Goal: Find specific page/section: Find specific page/section

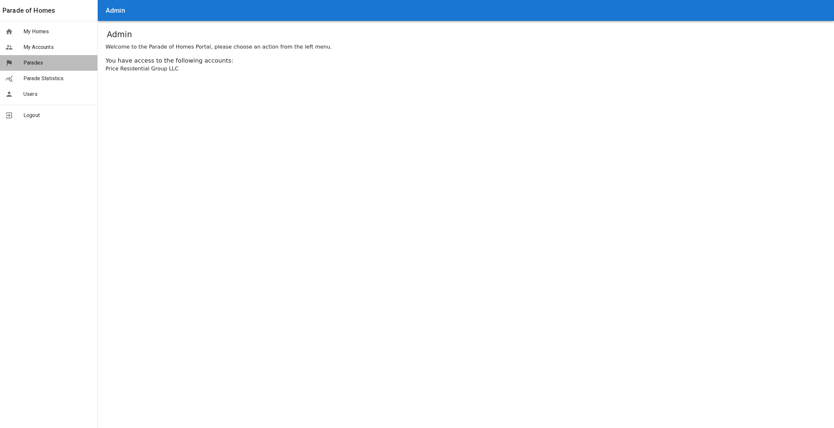
click at [37, 62] on span "Parades" at bounding box center [57, 63] width 69 height 8
click at [27, 63] on span "Parades" at bounding box center [57, 63] width 69 height 8
